Goal: Find specific page/section: Find specific page/section

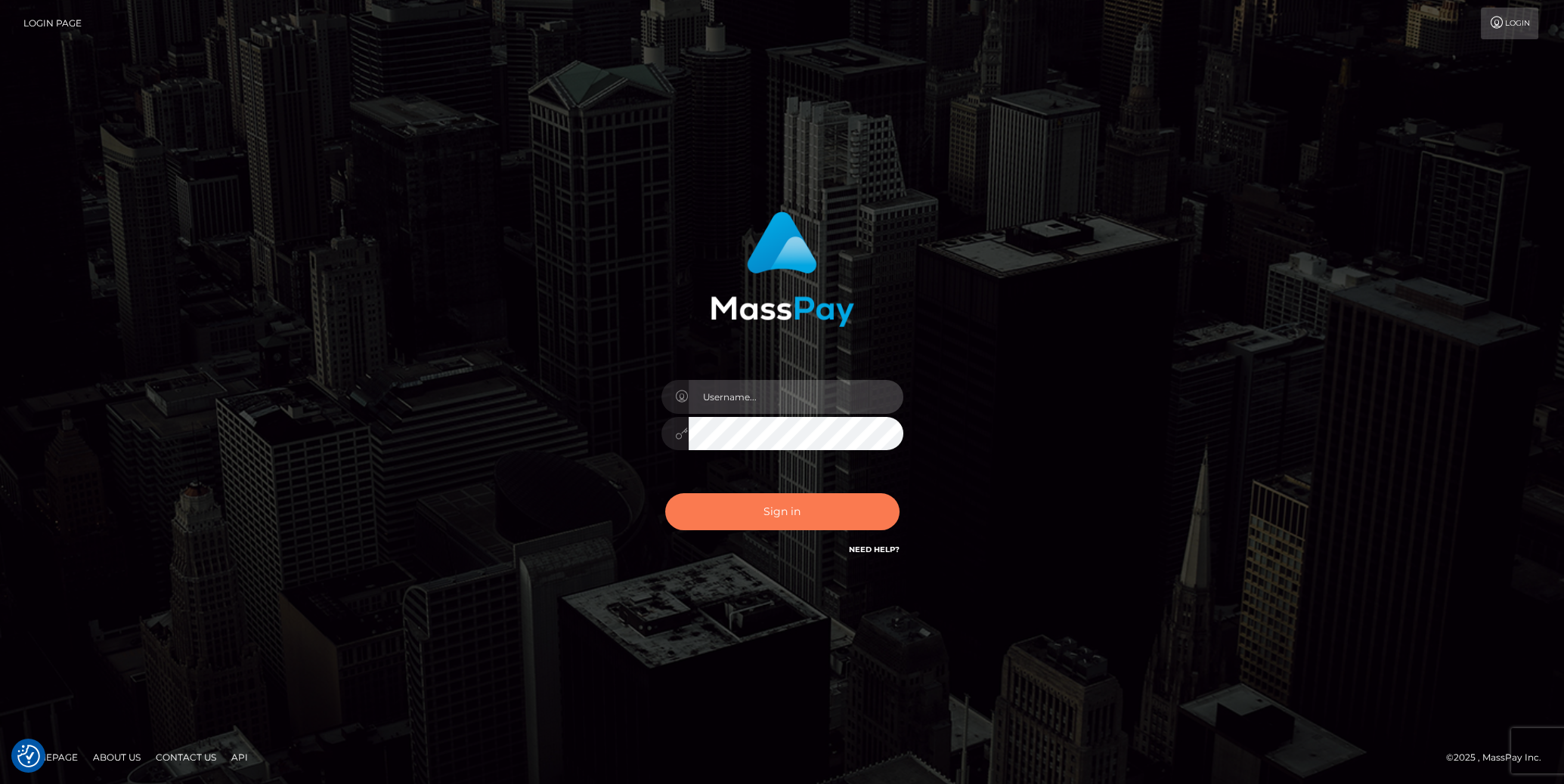
type input "cheli"
click at [758, 510] on button "Sign in" at bounding box center [783, 511] width 234 height 37
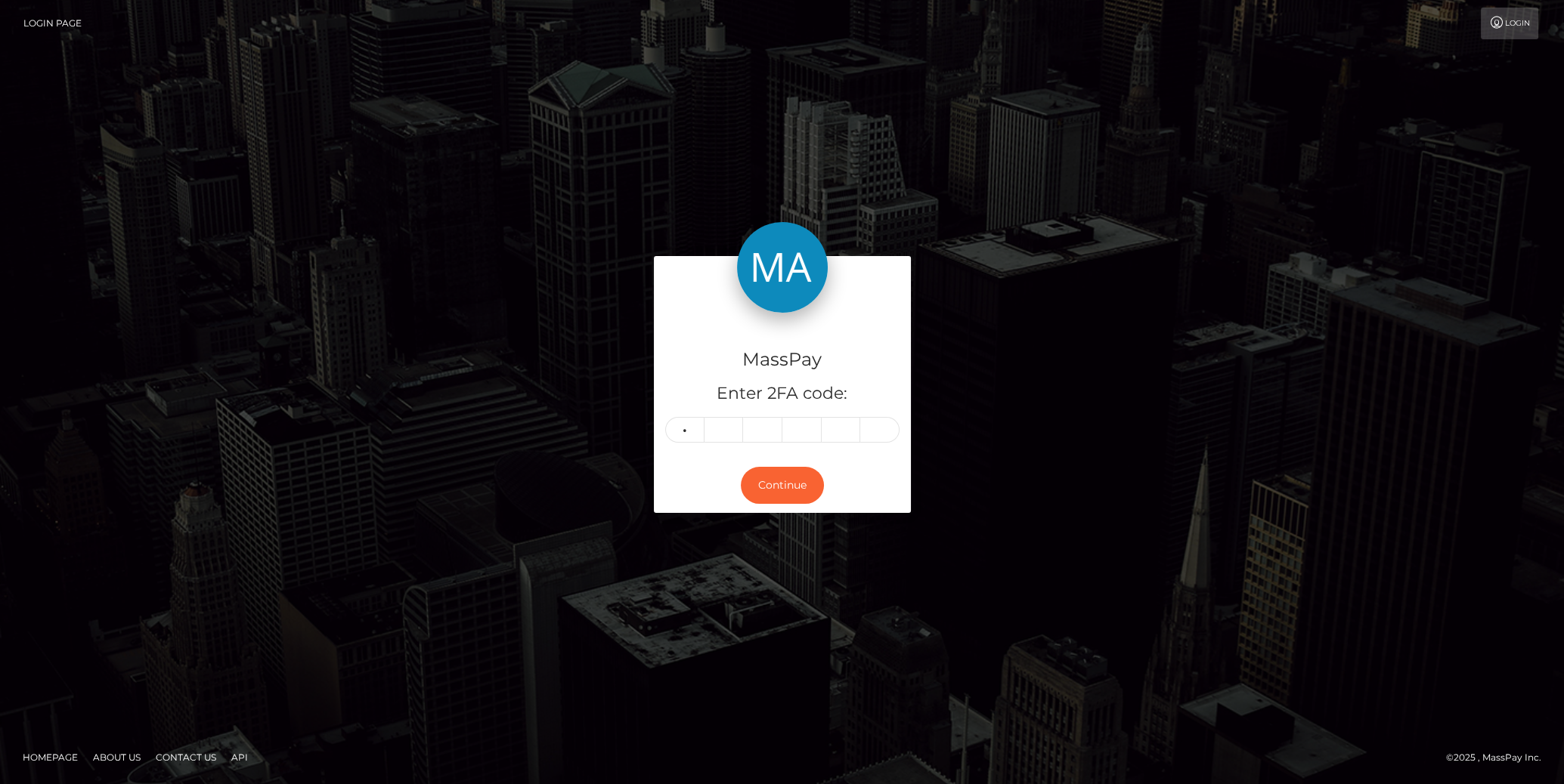
type input "1"
type input "4"
type input "2"
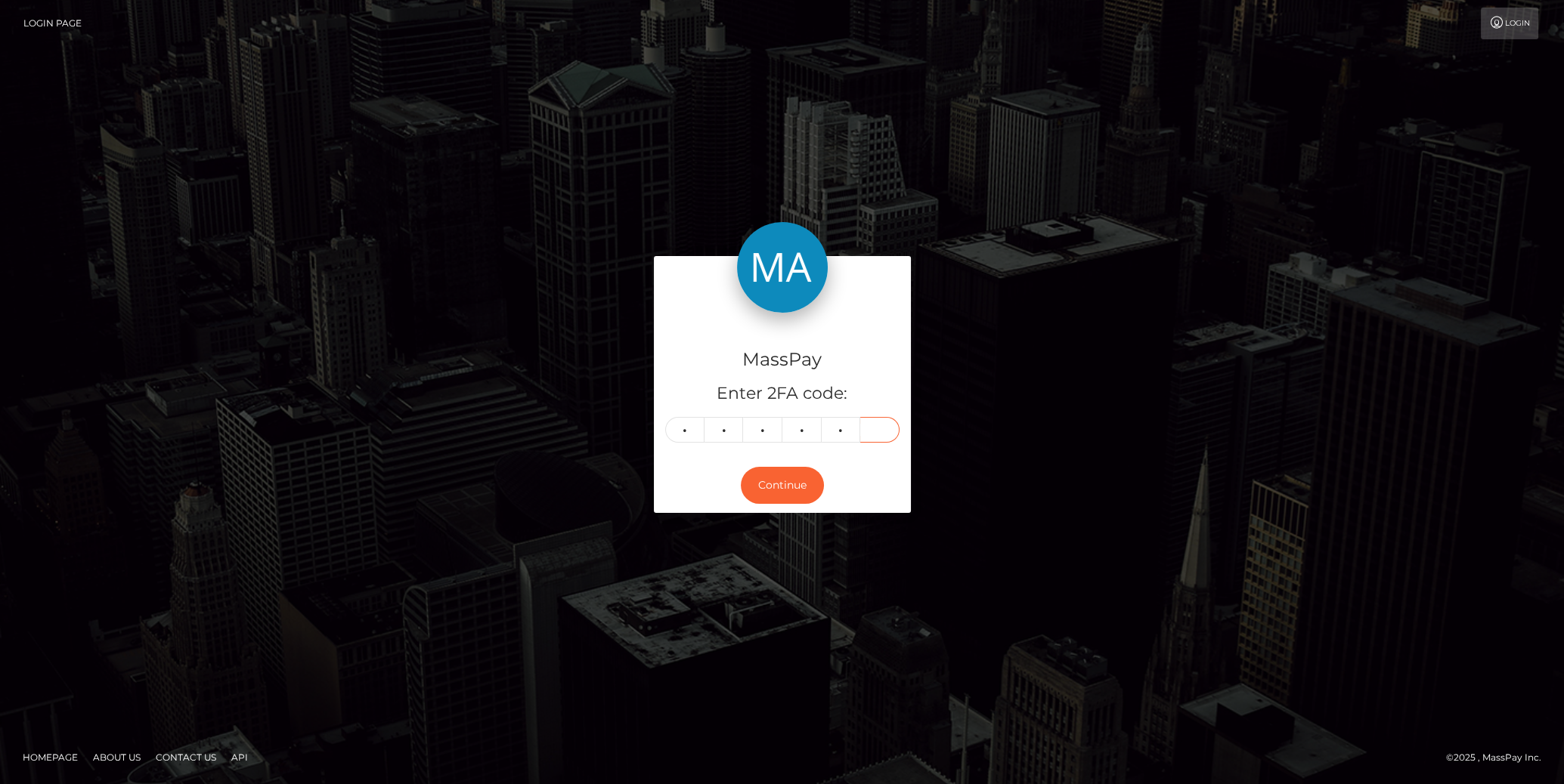
type input "6"
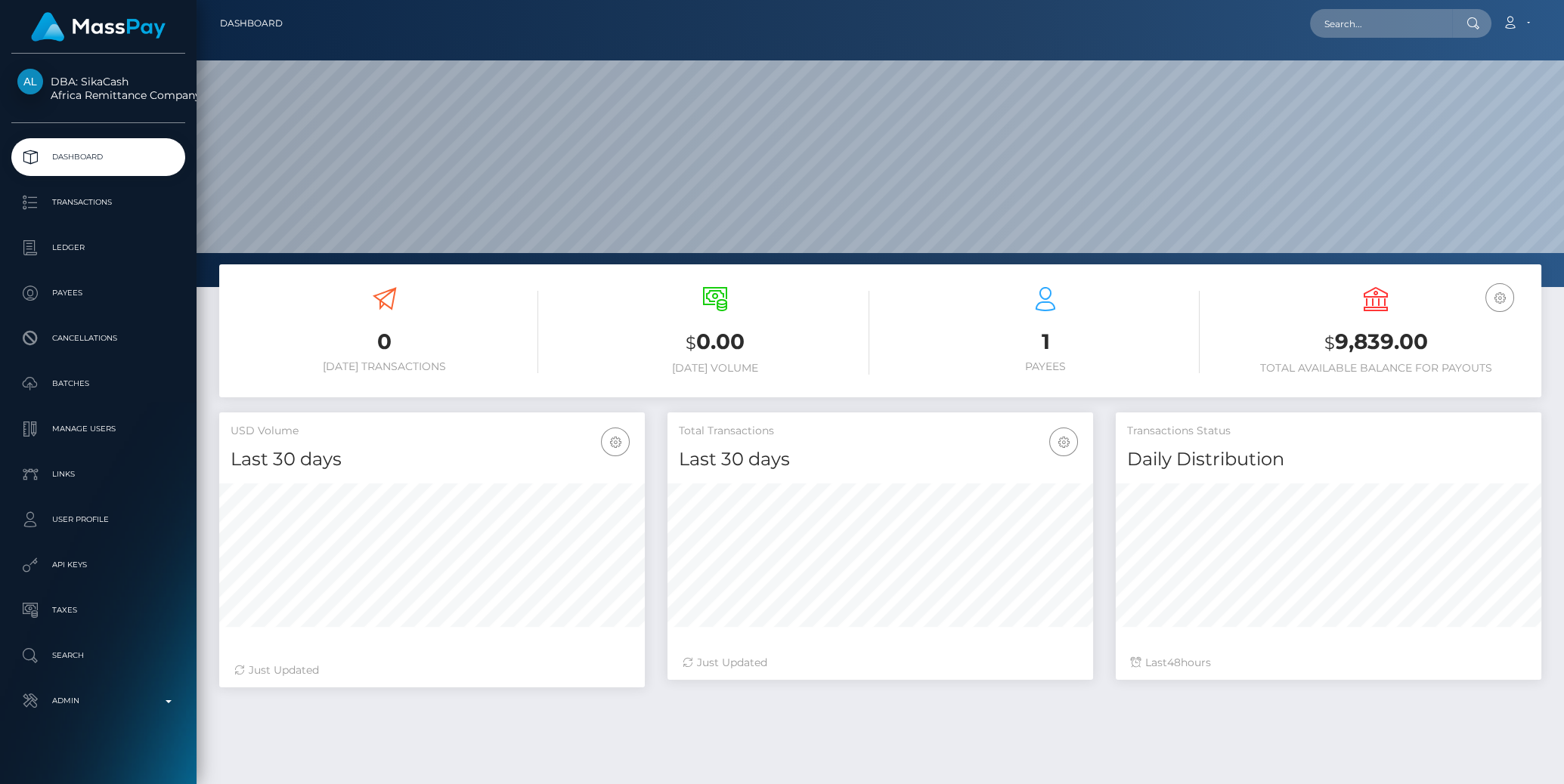
scroll to position [267, 426]
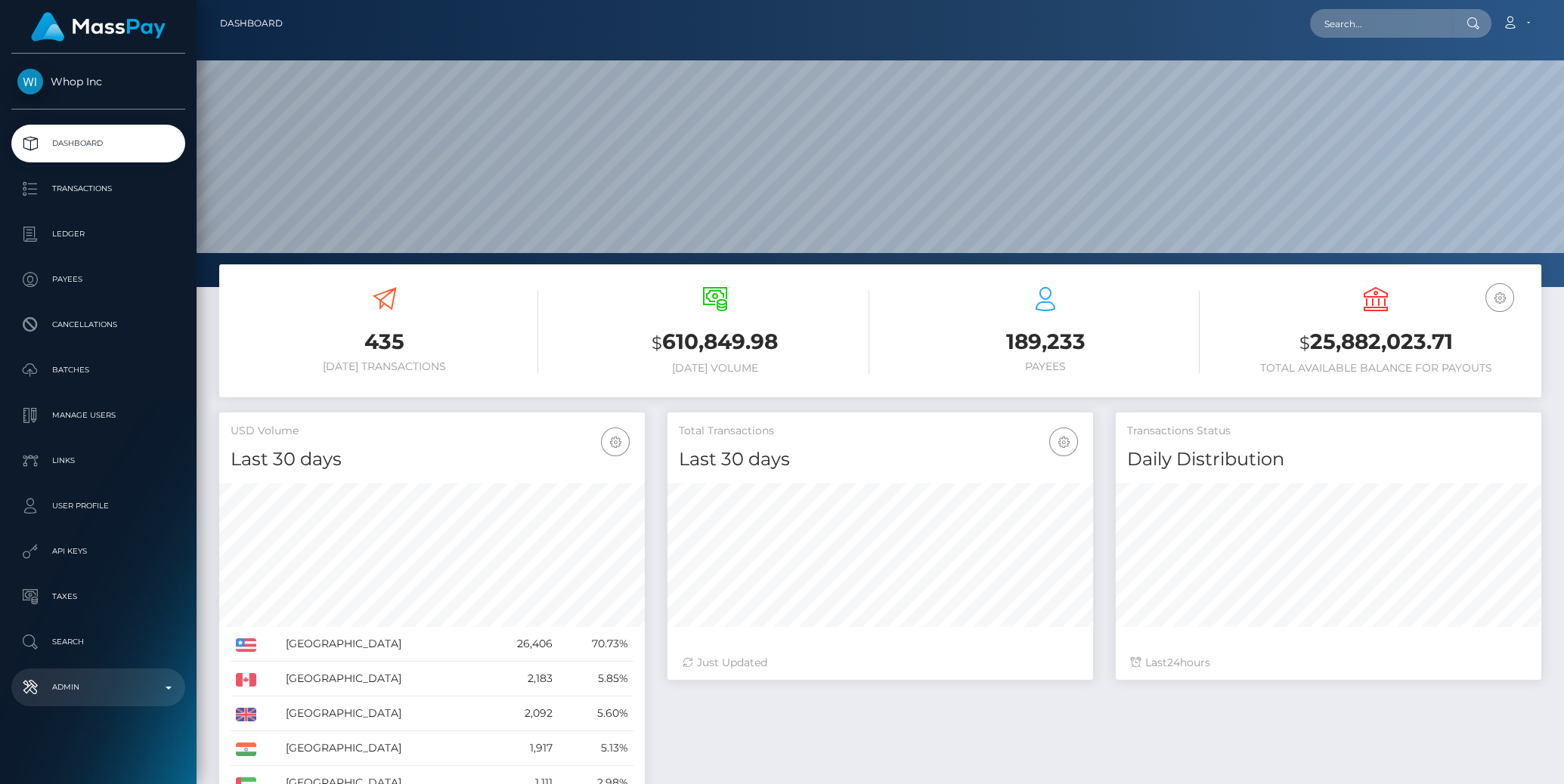
click at [177, 688] on p "Admin" at bounding box center [98, 687] width 162 height 22
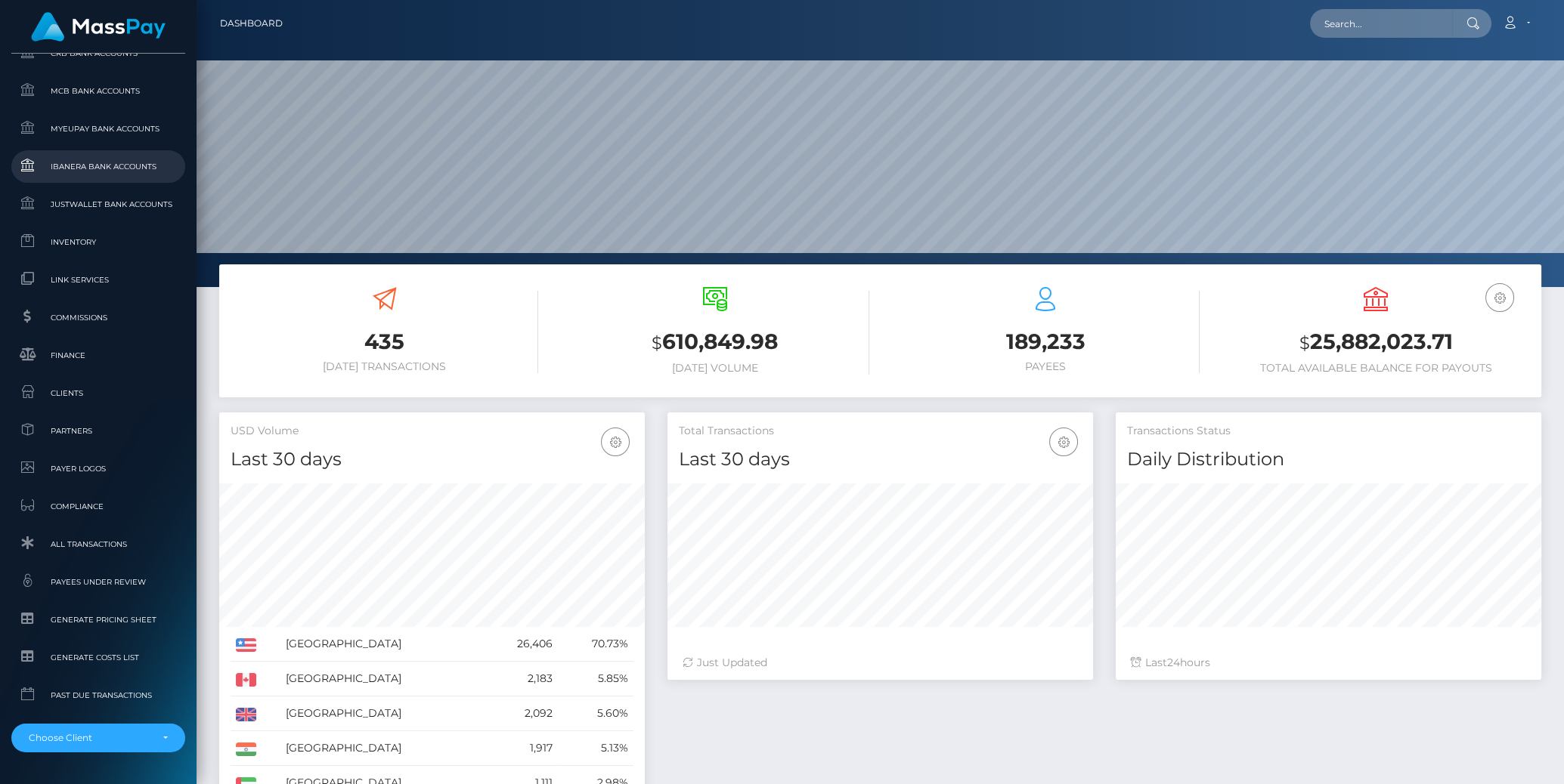
scroll to position [845, 0]
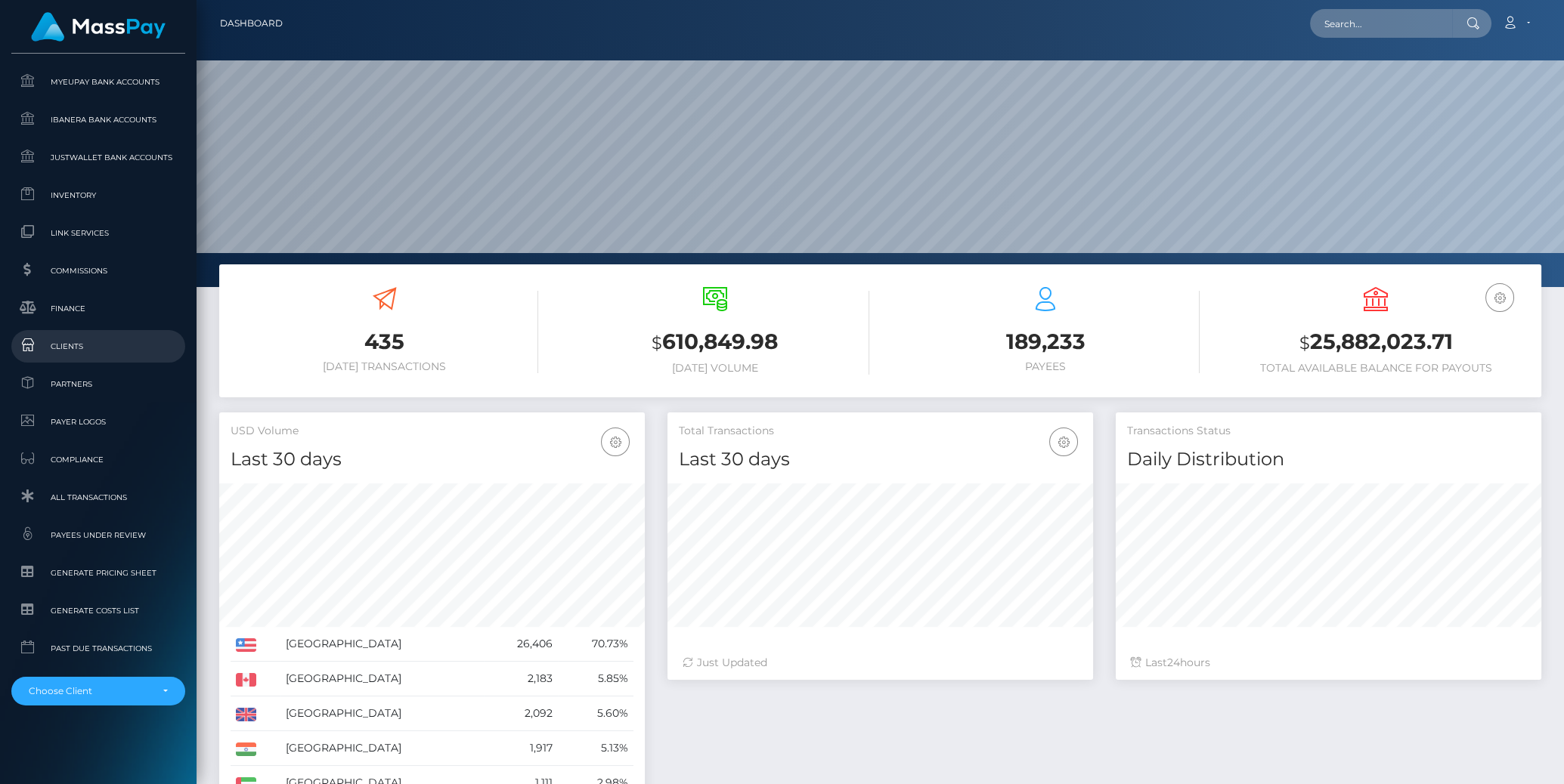
click at [102, 340] on span "Clients" at bounding box center [98, 346] width 162 height 17
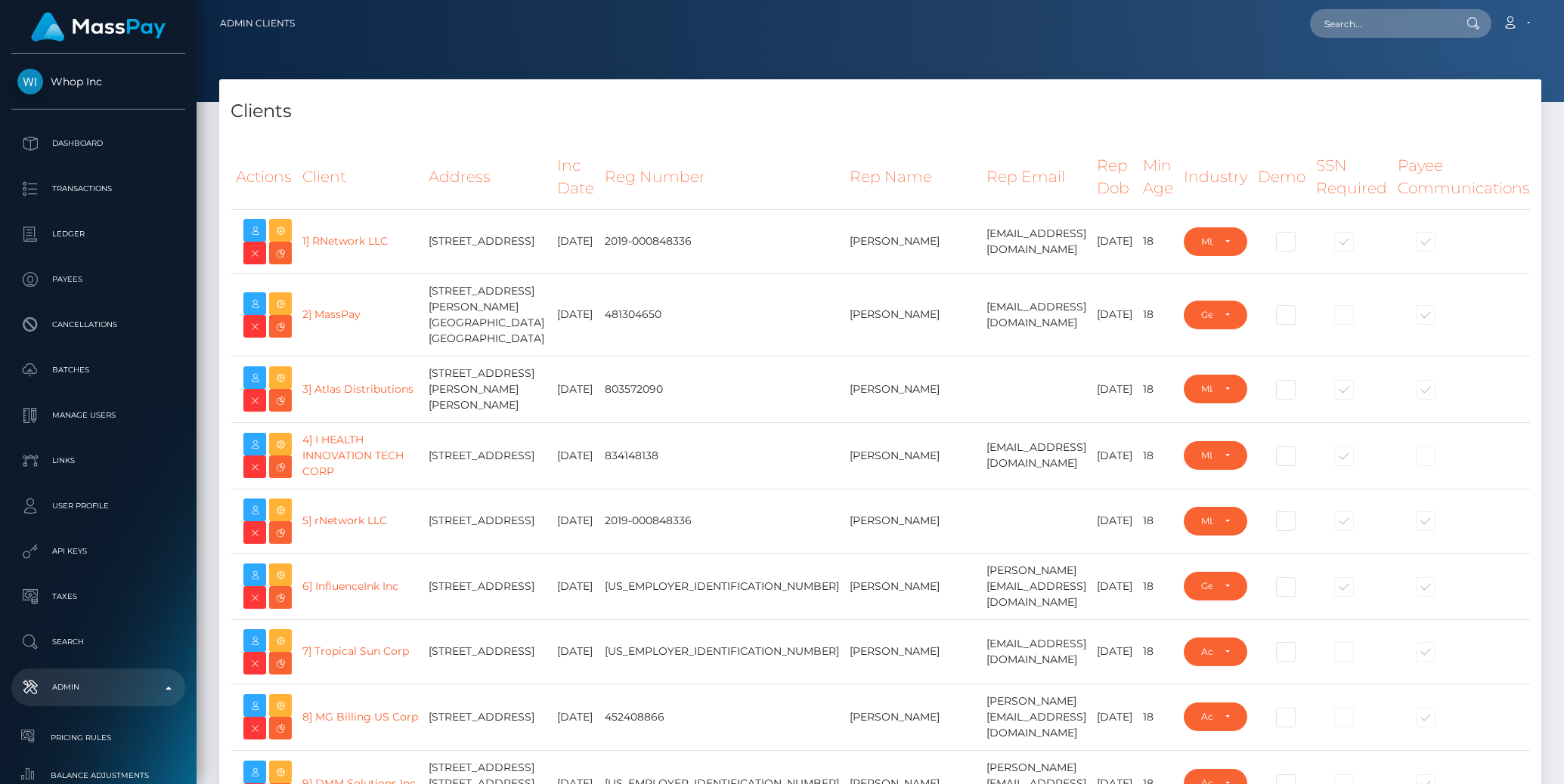
select select "223"
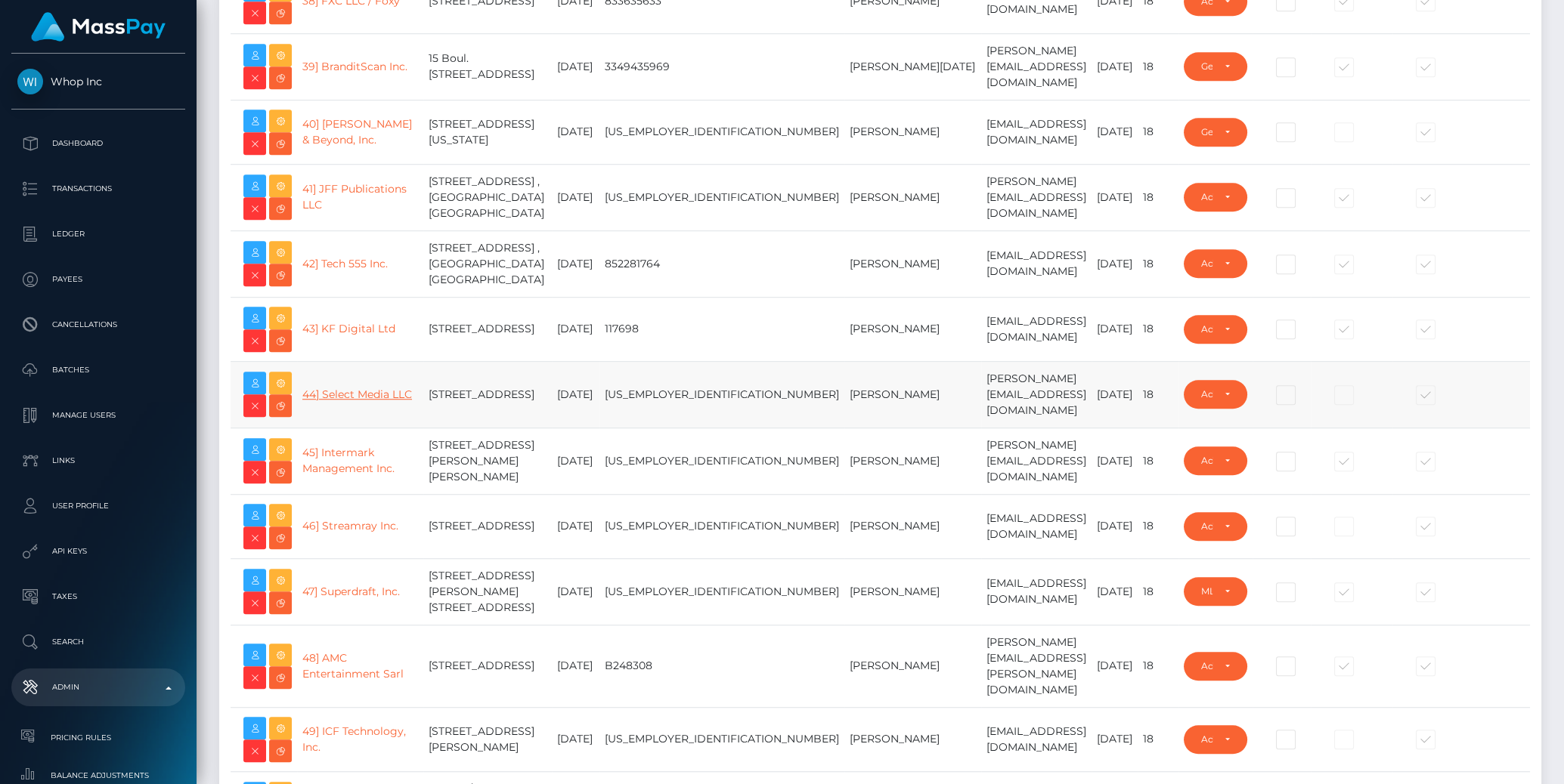
click at [361, 395] on link "44] Select Media LLC" at bounding box center [357, 394] width 110 height 13
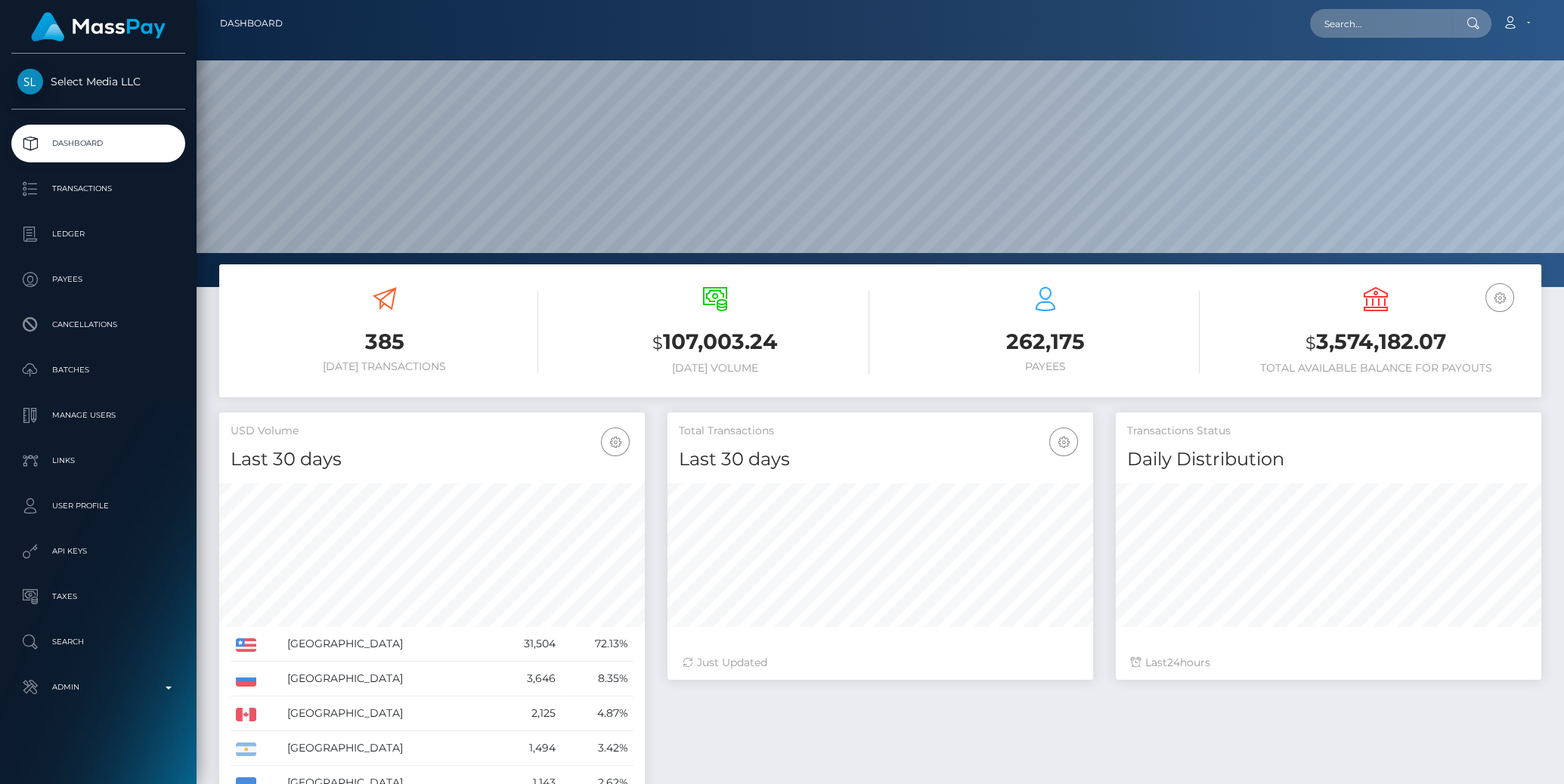
scroll to position [481, 426]
